Goal: Task Accomplishment & Management: Manage account settings

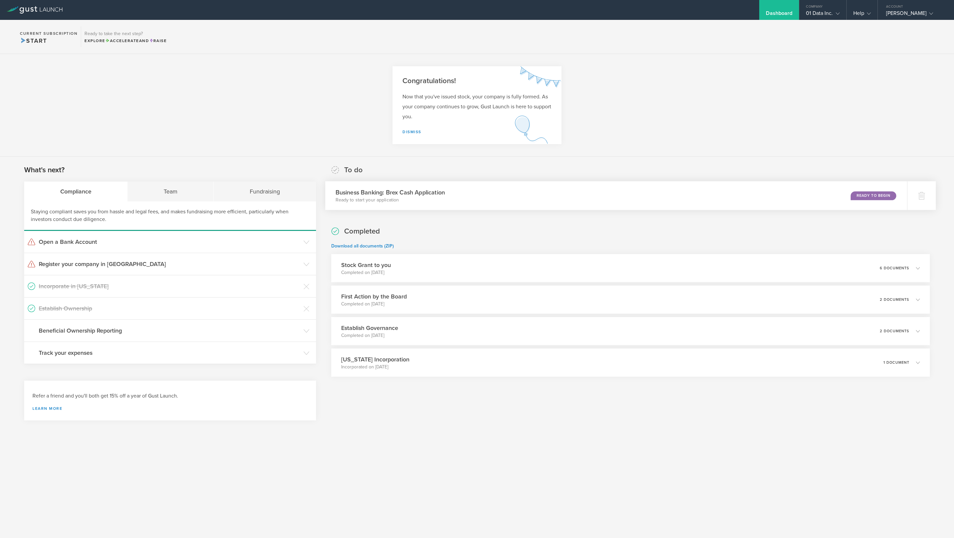
click at [426, 204] on div "Business Banking: Brex Cash Application Ready to start your application Ready t…" at bounding box center [616, 195] width 582 height 29
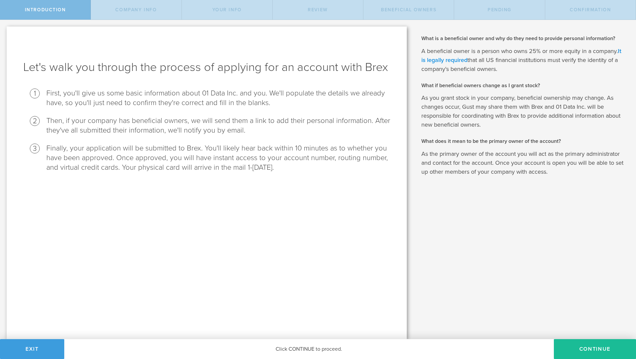
click at [439, 58] on link "It is legally required" at bounding box center [521, 55] width 200 height 16
click at [621, 346] on button "Continue" at bounding box center [595, 349] width 82 height 20
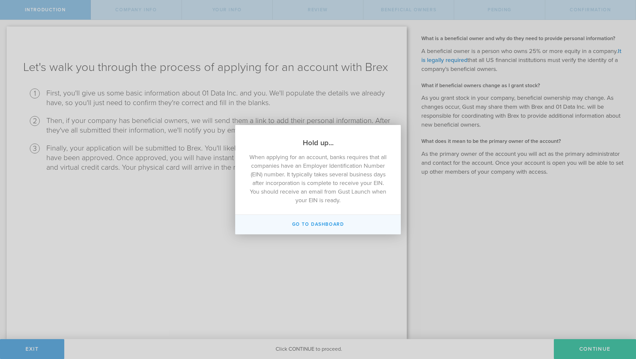
click at [287, 223] on button "Go to Dashboard" at bounding box center [318, 225] width 166 height 20
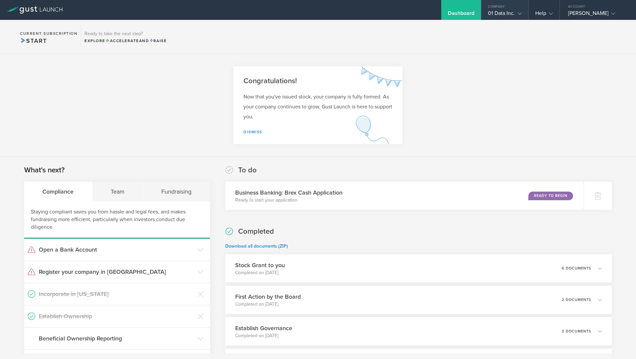
click at [499, 13] on div "01 Data Inc." at bounding box center [504, 15] width 33 height 10
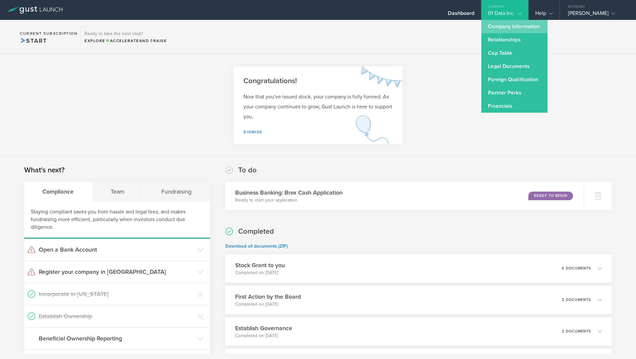
click at [497, 25] on link "Company Information" at bounding box center [514, 26] width 66 height 13
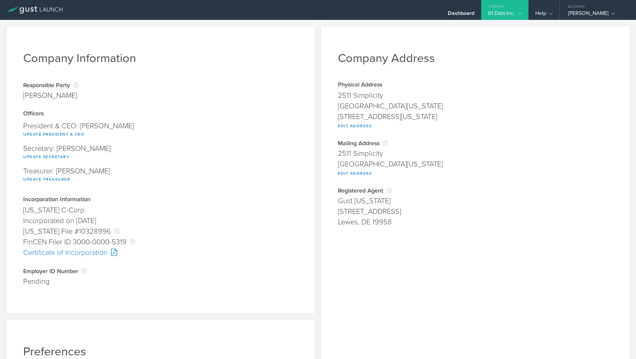
click at [501, 17] on div "01 Data Inc." at bounding box center [504, 15] width 33 height 10
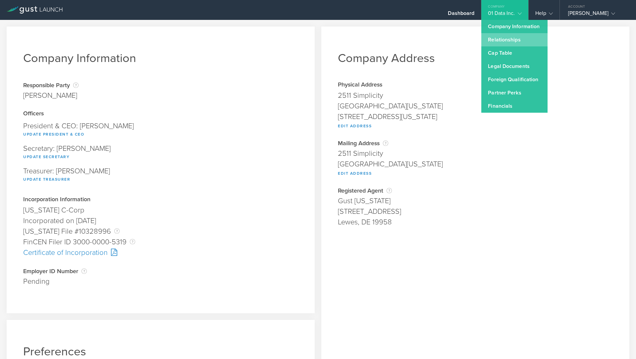
click at [502, 43] on link "Relationships" at bounding box center [514, 39] width 66 height 13
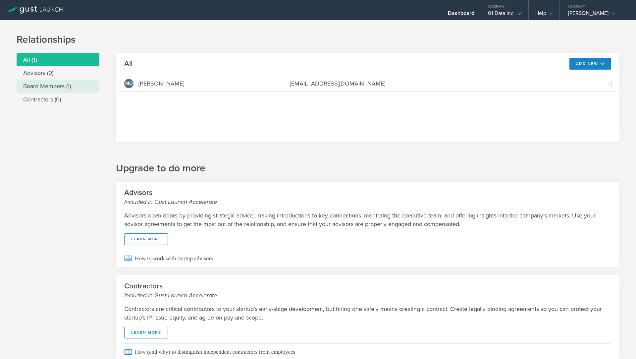
click at [35, 88] on li "Board Members (1)" at bounding box center [58, 85] width 83 height 13
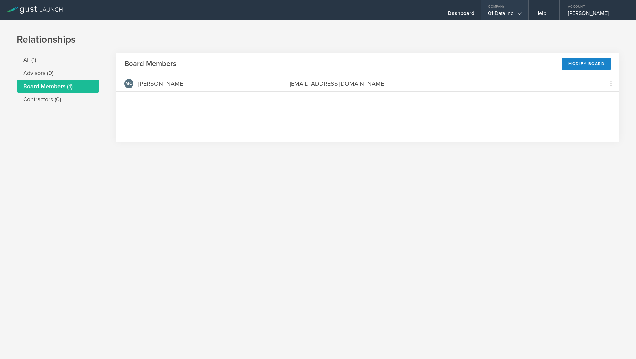
click at [493, 12] on div "01 Data Inc." at bounding box center [504, 15] width 33 height 10
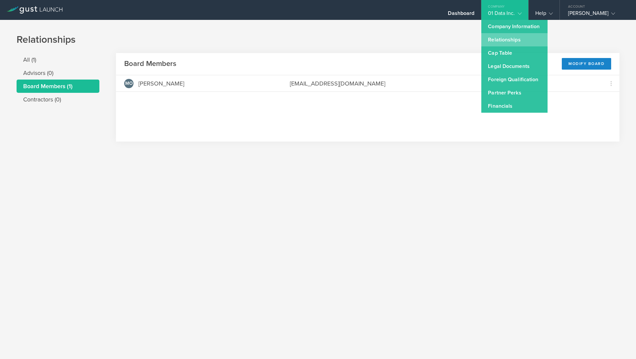
click at [497, 38] on link "Relationships" at bounding box center [514, 39] width 66 height 13
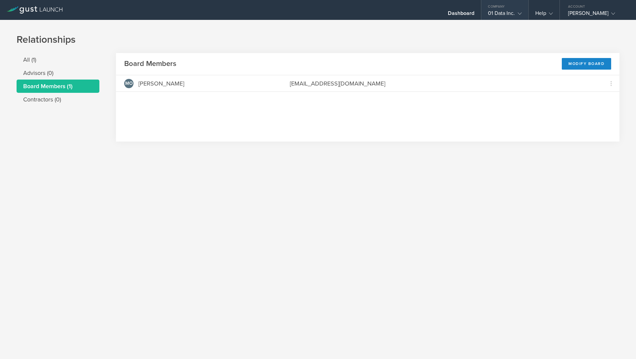
click at [499, 16] on div "01 Data Inc." at bounding box center [504, 15] width 33 height 10
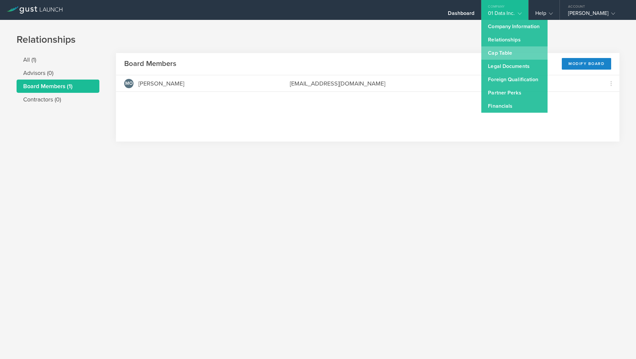
click at [499, 54] on link "Cap Table" at bounding box center [514, 52] width 66 height 13
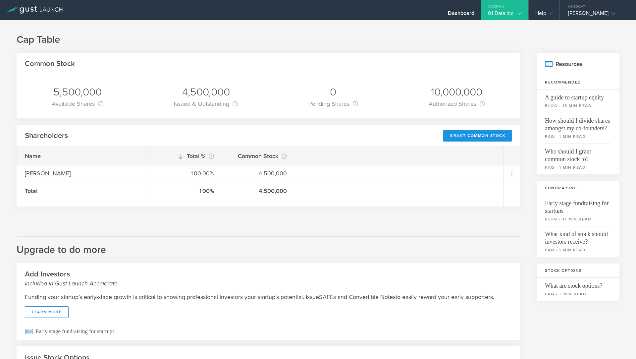
click at [468, 137] on div "Grant Common Stock" at bounding box center [477, 136] width 69 height 12
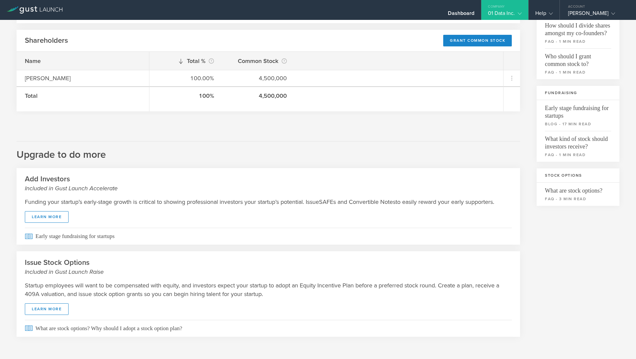
click at [41, 224] on div "Funding your startup’s early-stage growth is critical to showing professional i…" at bounding box center [268, 209] width 503 height 35
click at [41, 219] on link "learn more" at bounding box center [47, 217] width 44 height 12
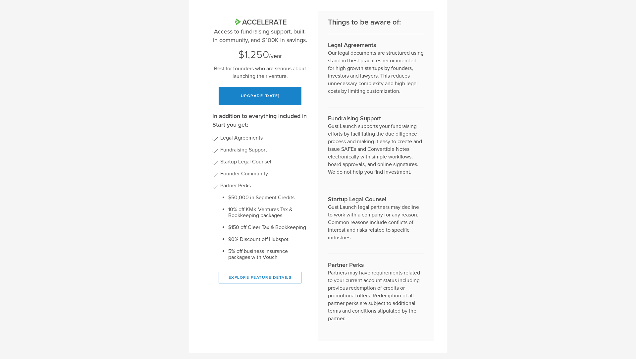
scroll to position [0, 0]
